Goal: Information Seeking & Learning: Learn about a topic

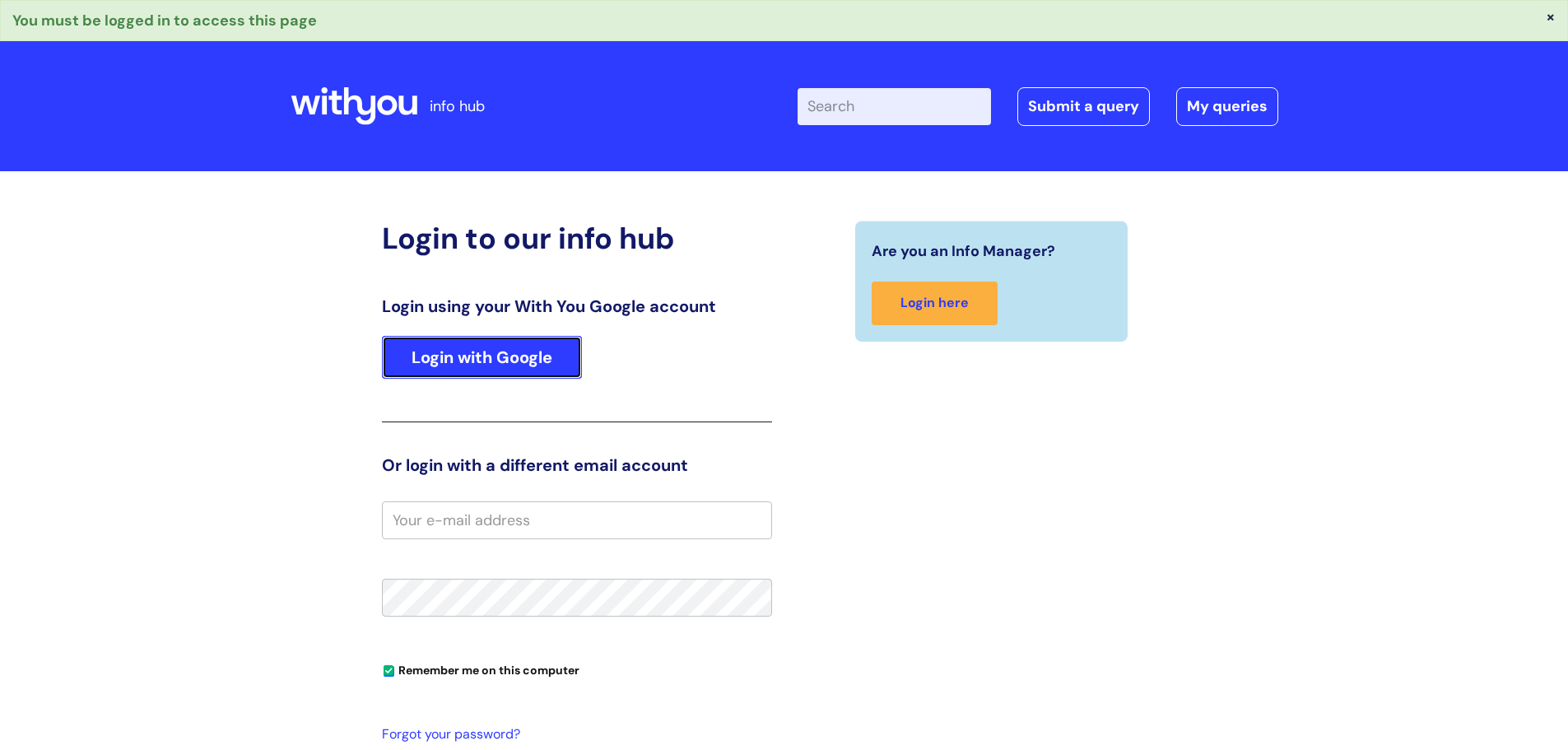
click at [500, 350] on link "Login with Google" at bounding box center [482, 358] width 200 height 43
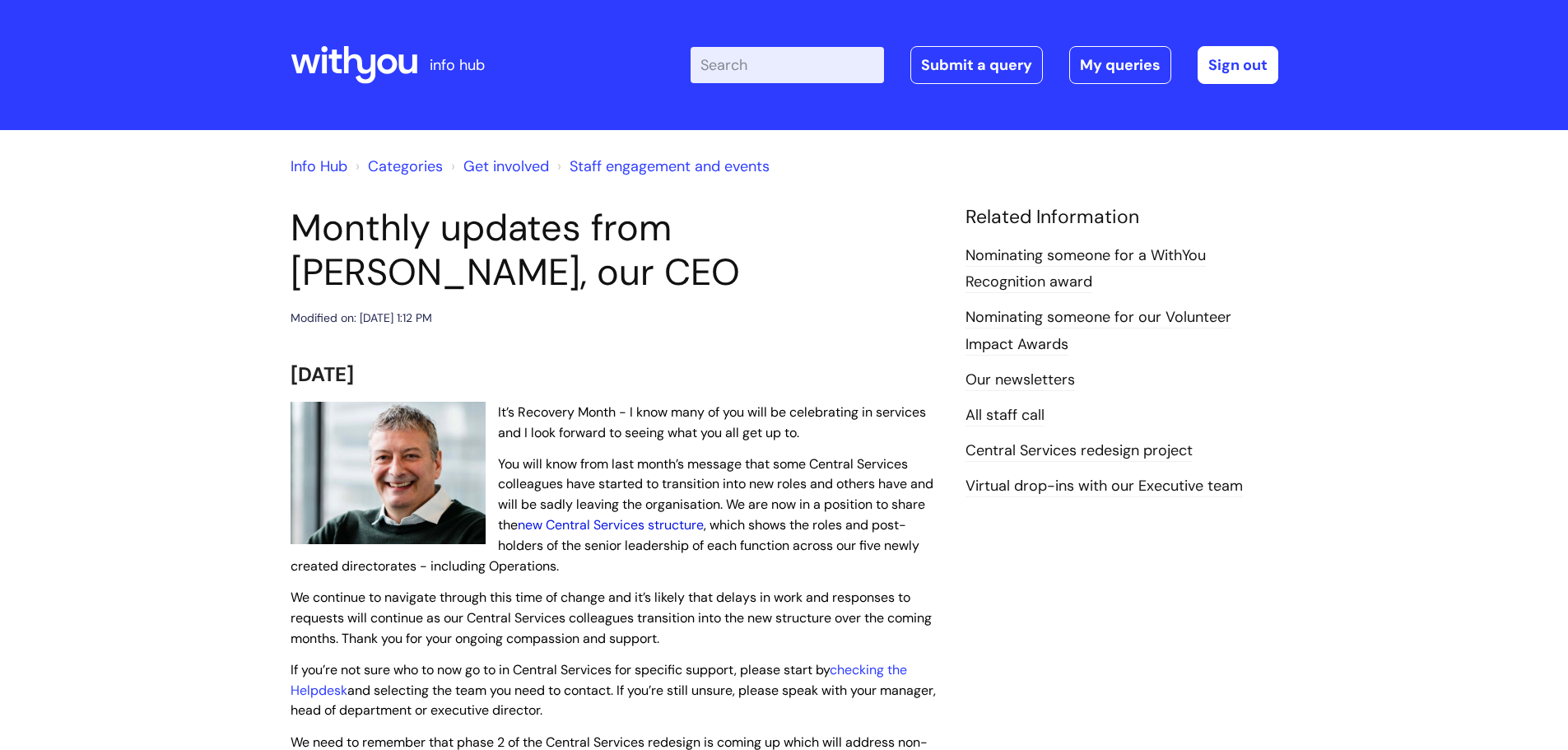
click at [613, 526] on link "new Central Services structure" at bounding box center [610, 525] width 186 height 18
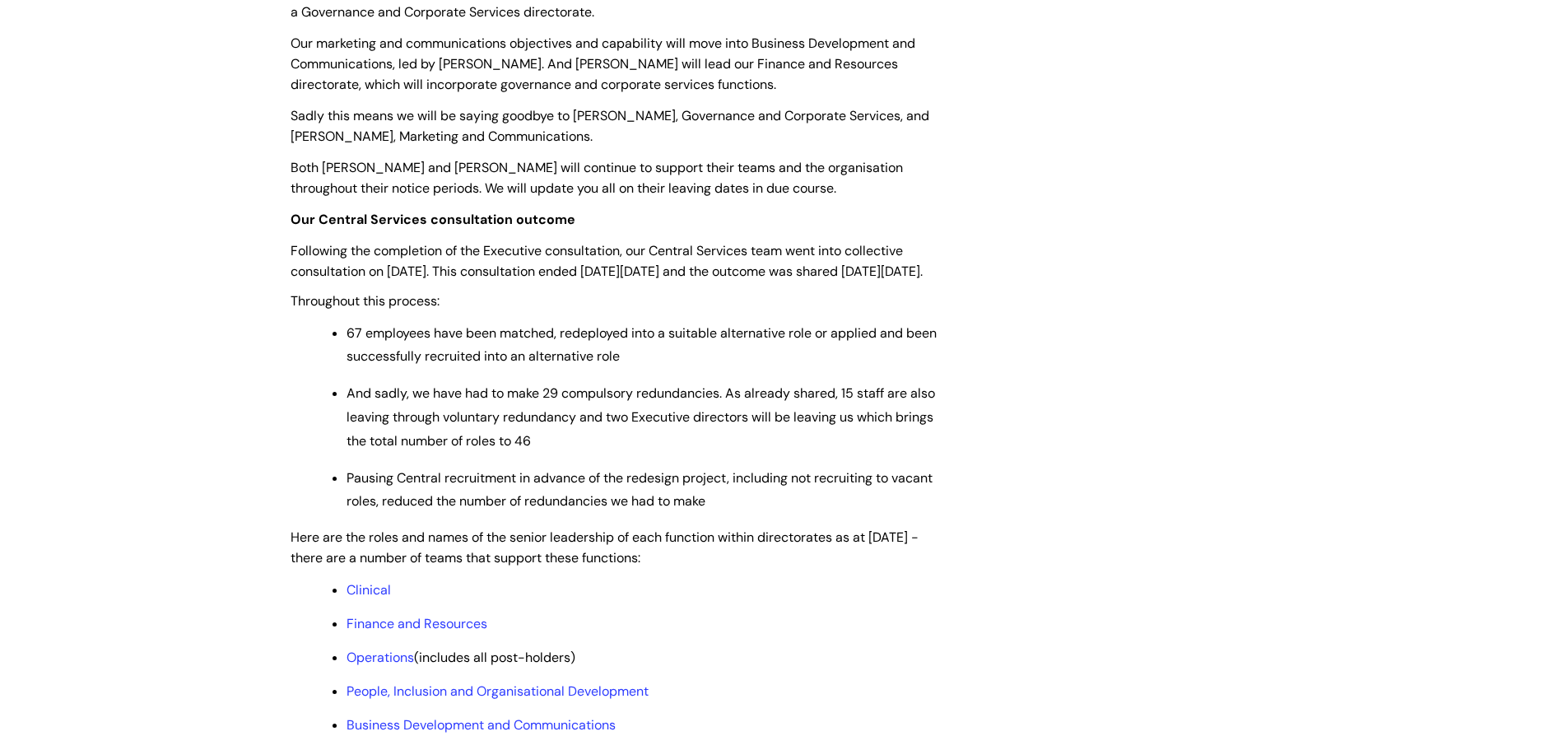
scroll to position [906, 0]
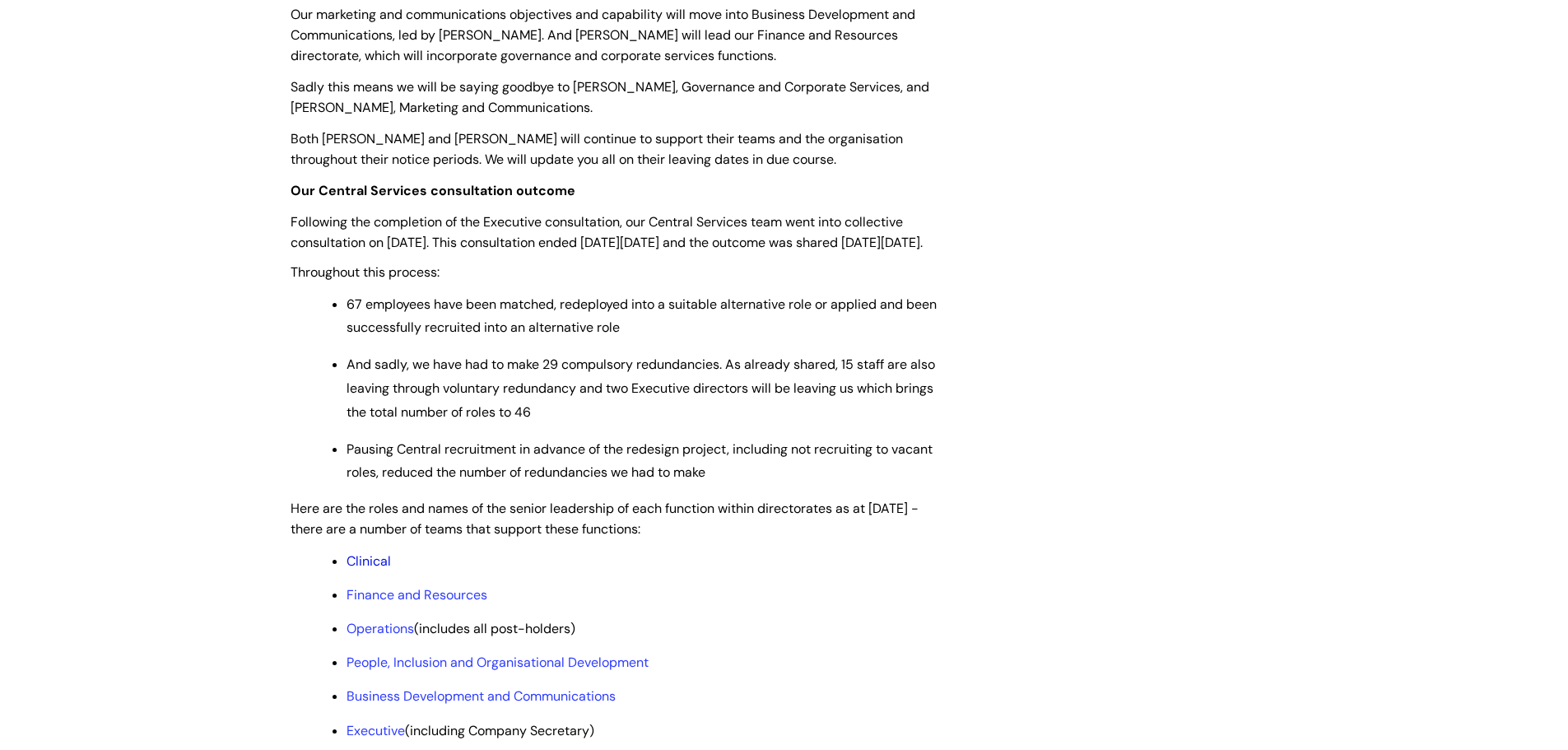
click at [381, 570] on link "Clinical" at bounding box center [369, 560] width 45 height 18
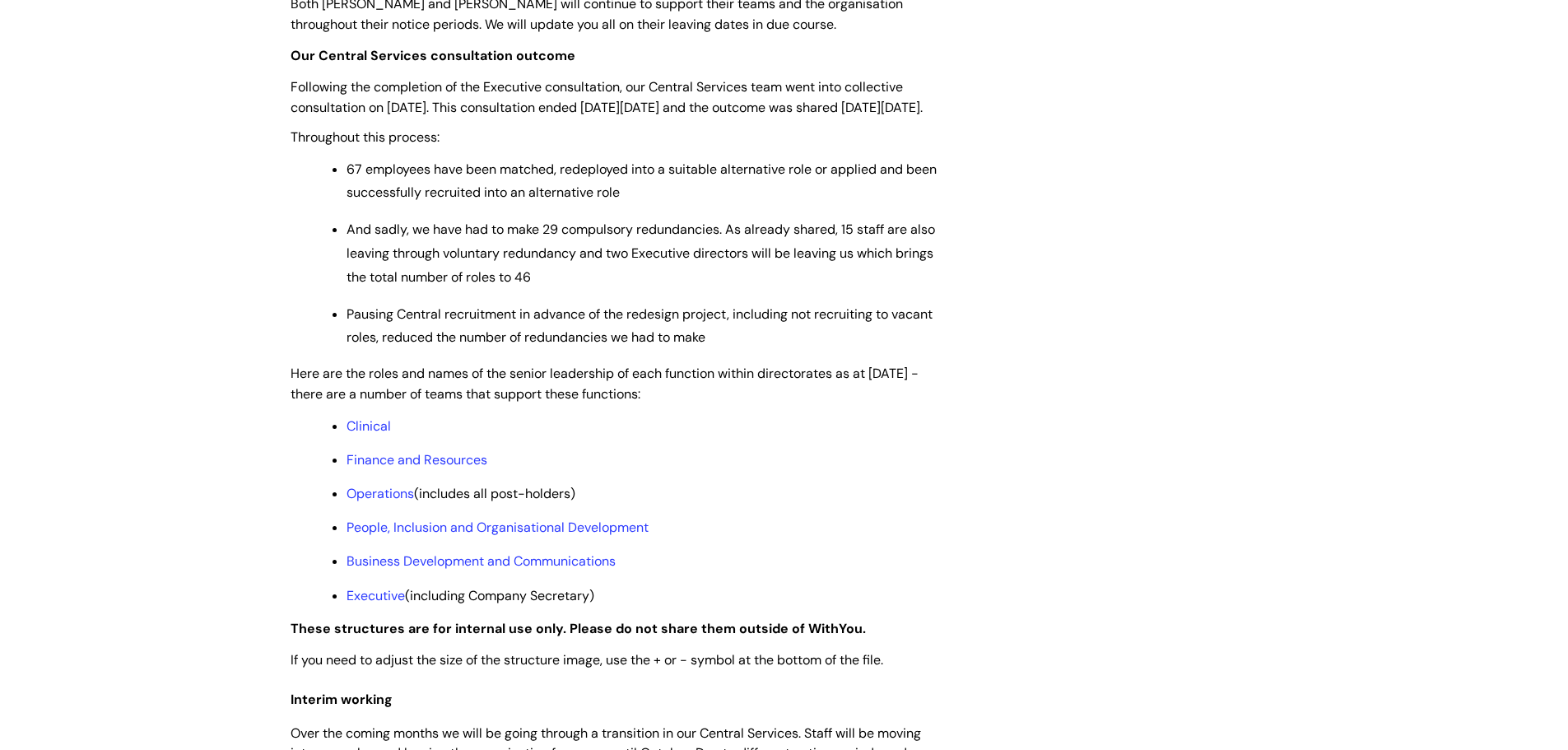
scroll to position [1070, 0]
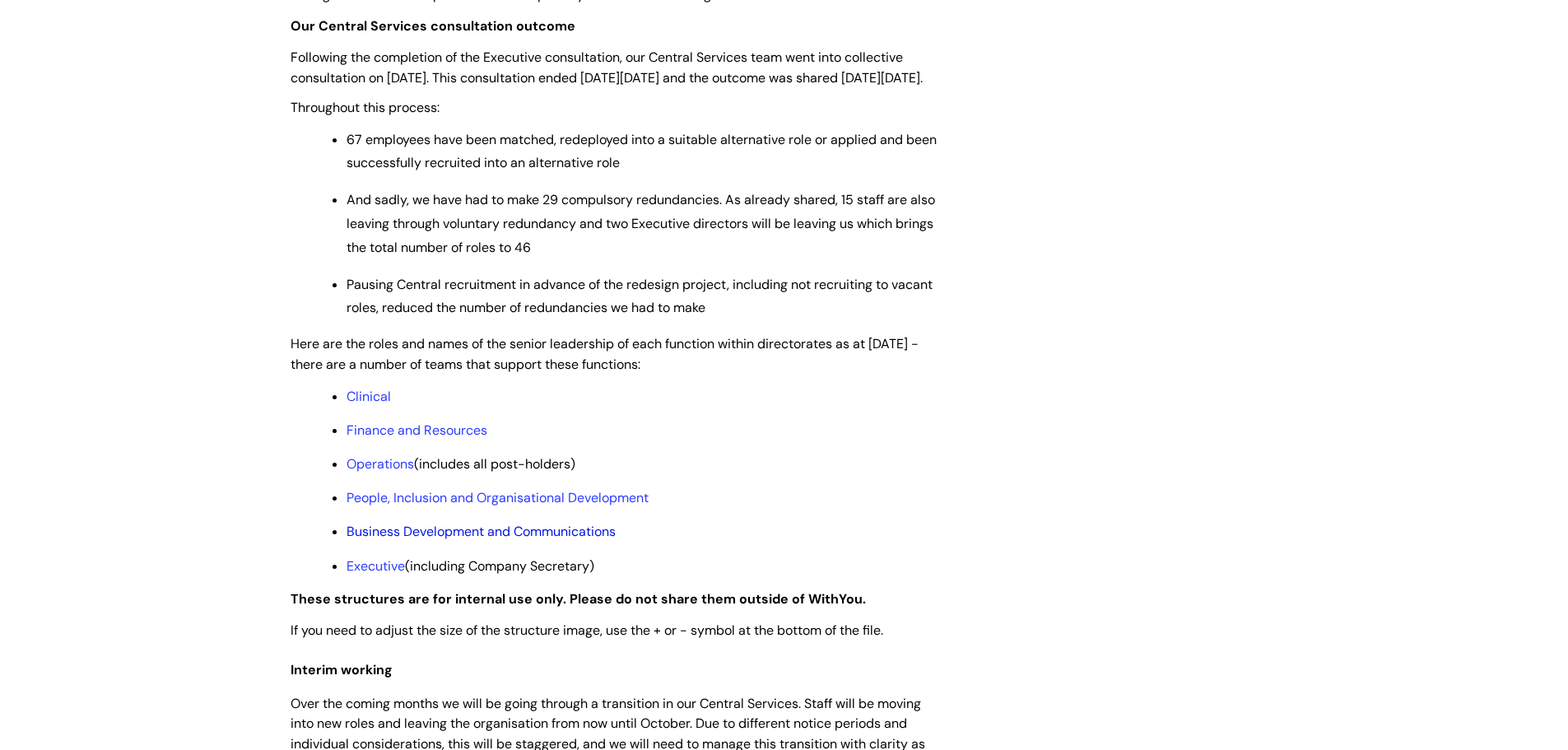
click at [528, 540] on link "Business Development and Communications" at bounding box center [481, 531] width 269 height 18
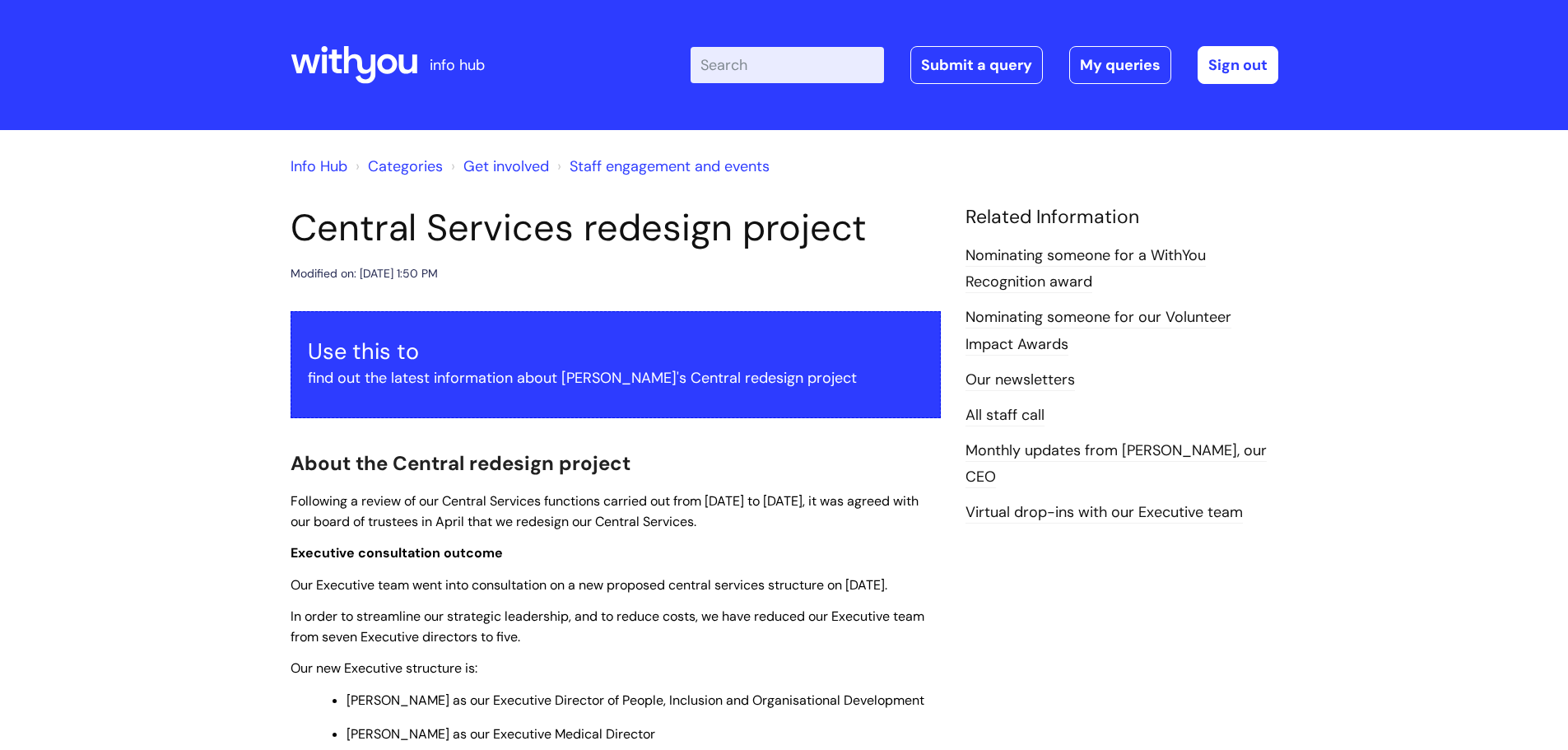
scroll to position [1070, 0]
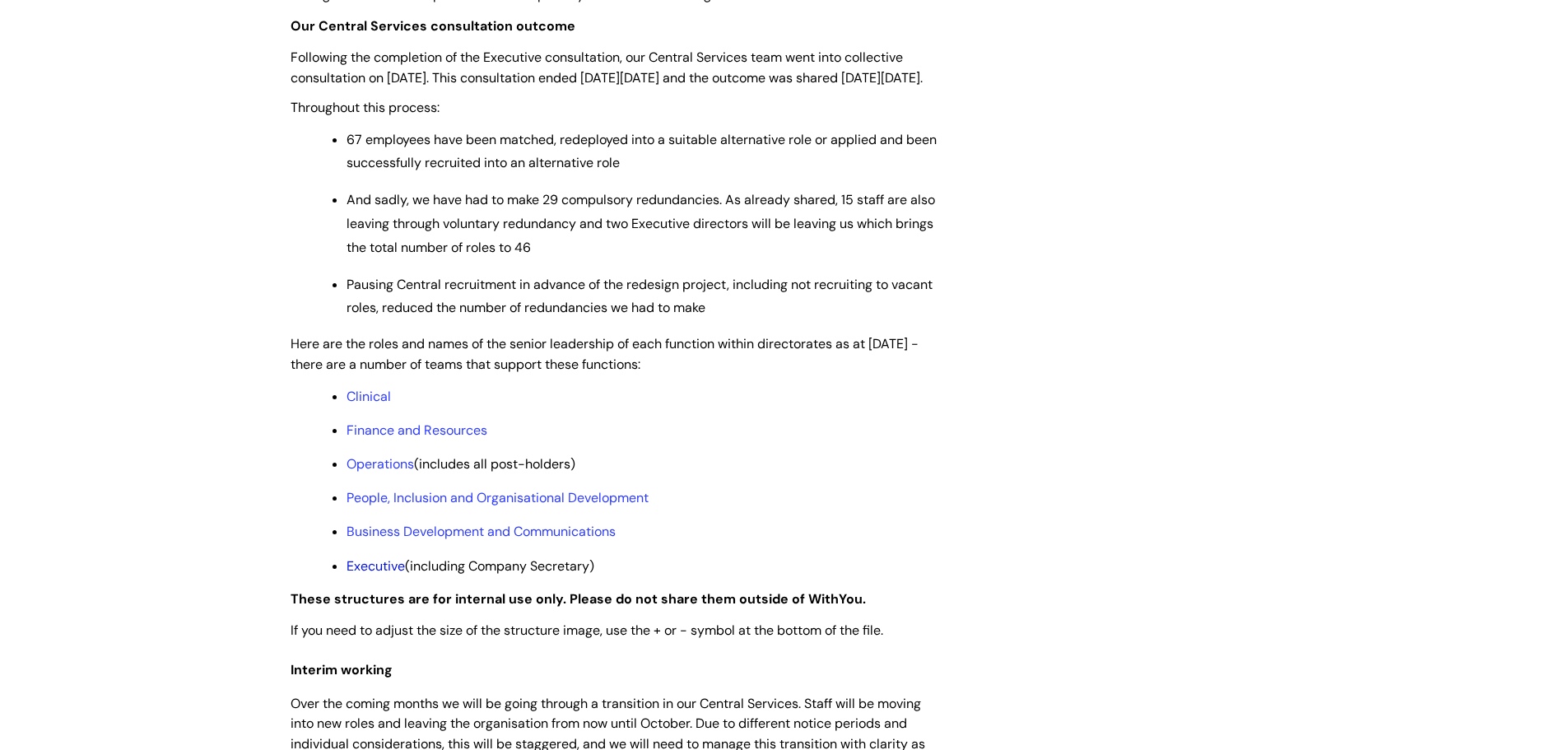
click at [392, 574] on link "Executive" at bounding box center [375, 566] width 59 height 18
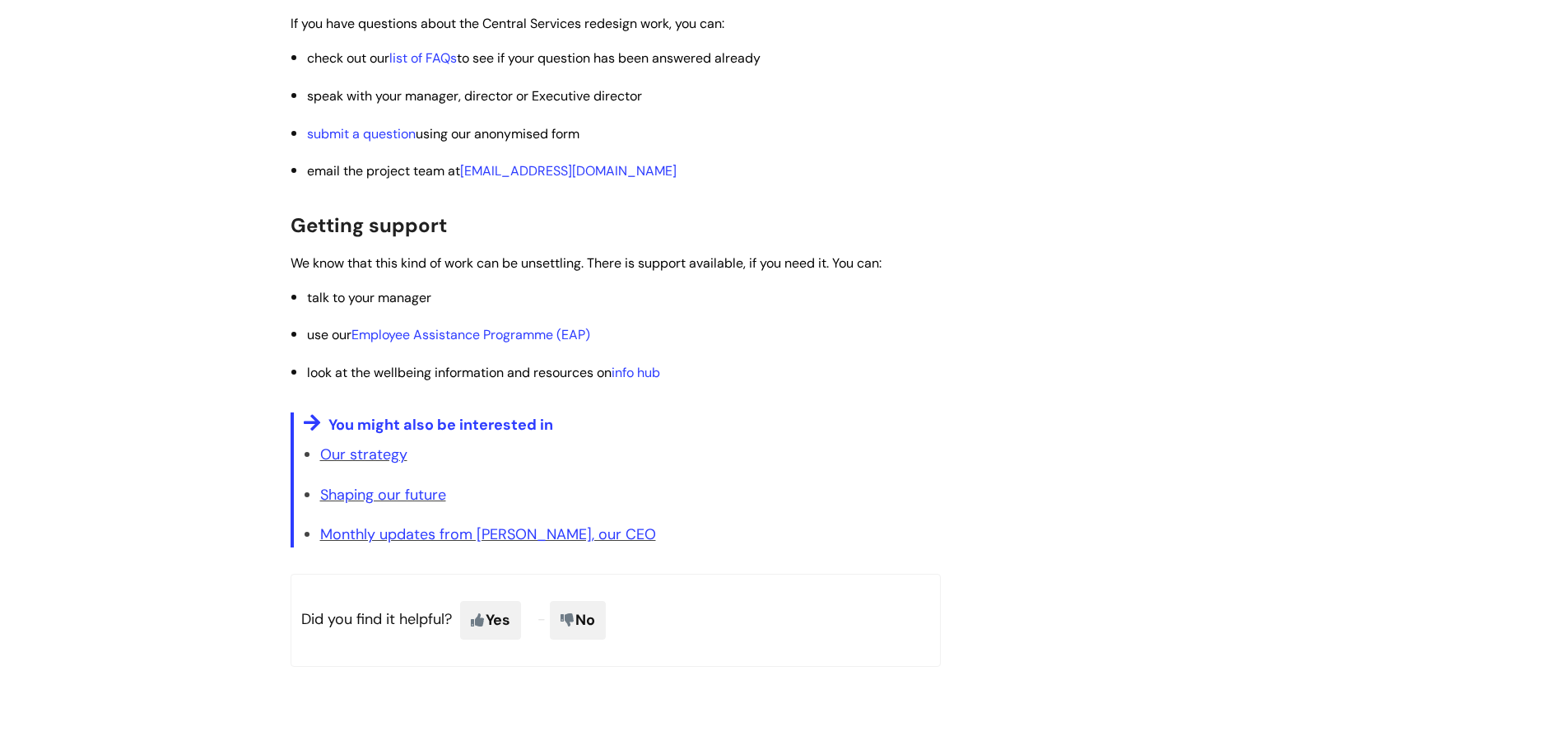
scroll to position [2881, 0]
